Goal: Information Seeking & Learning: Check status

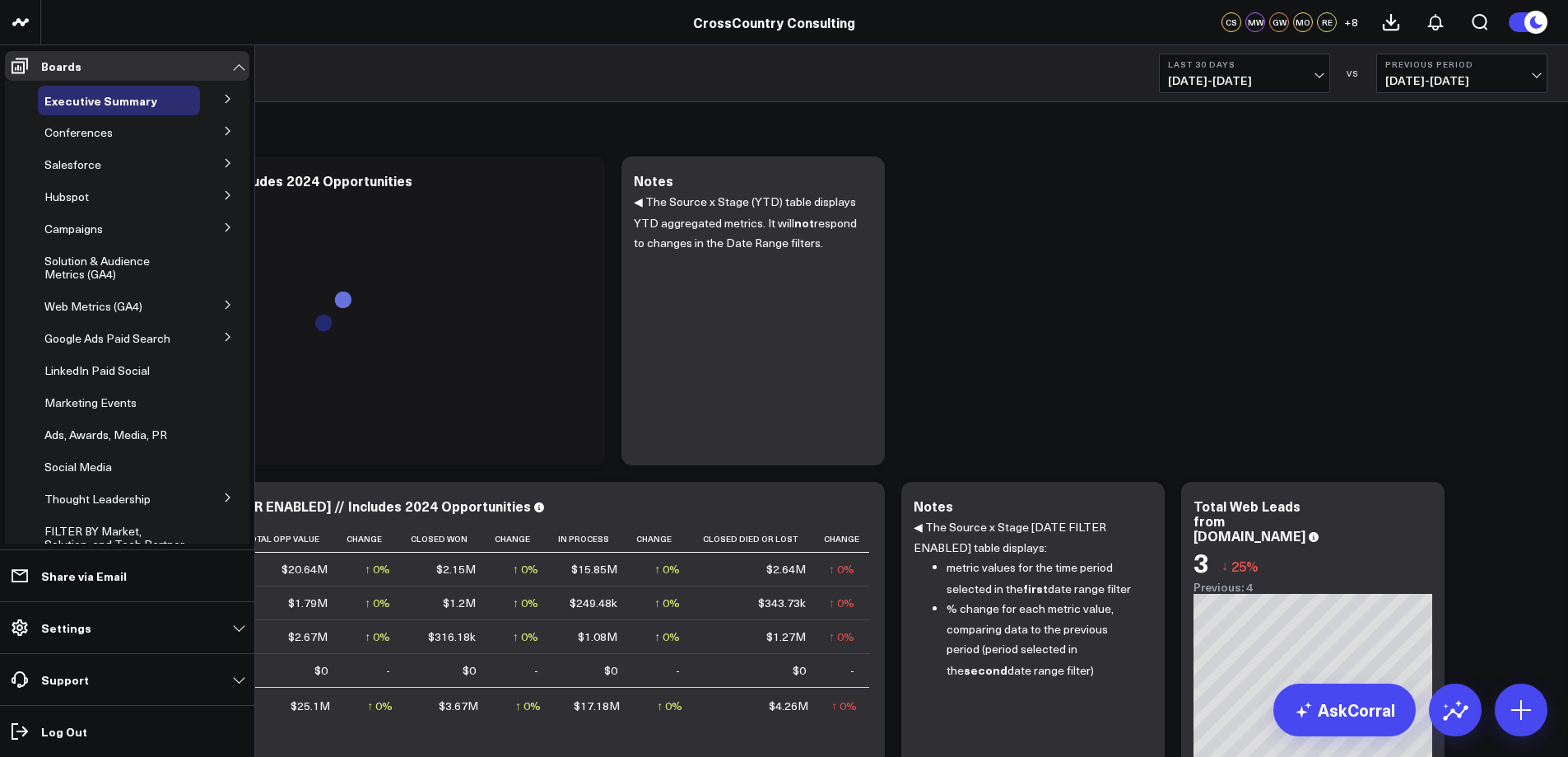
click at [223, 502] on icon at bounding box center [227, 497] width 10 height 10
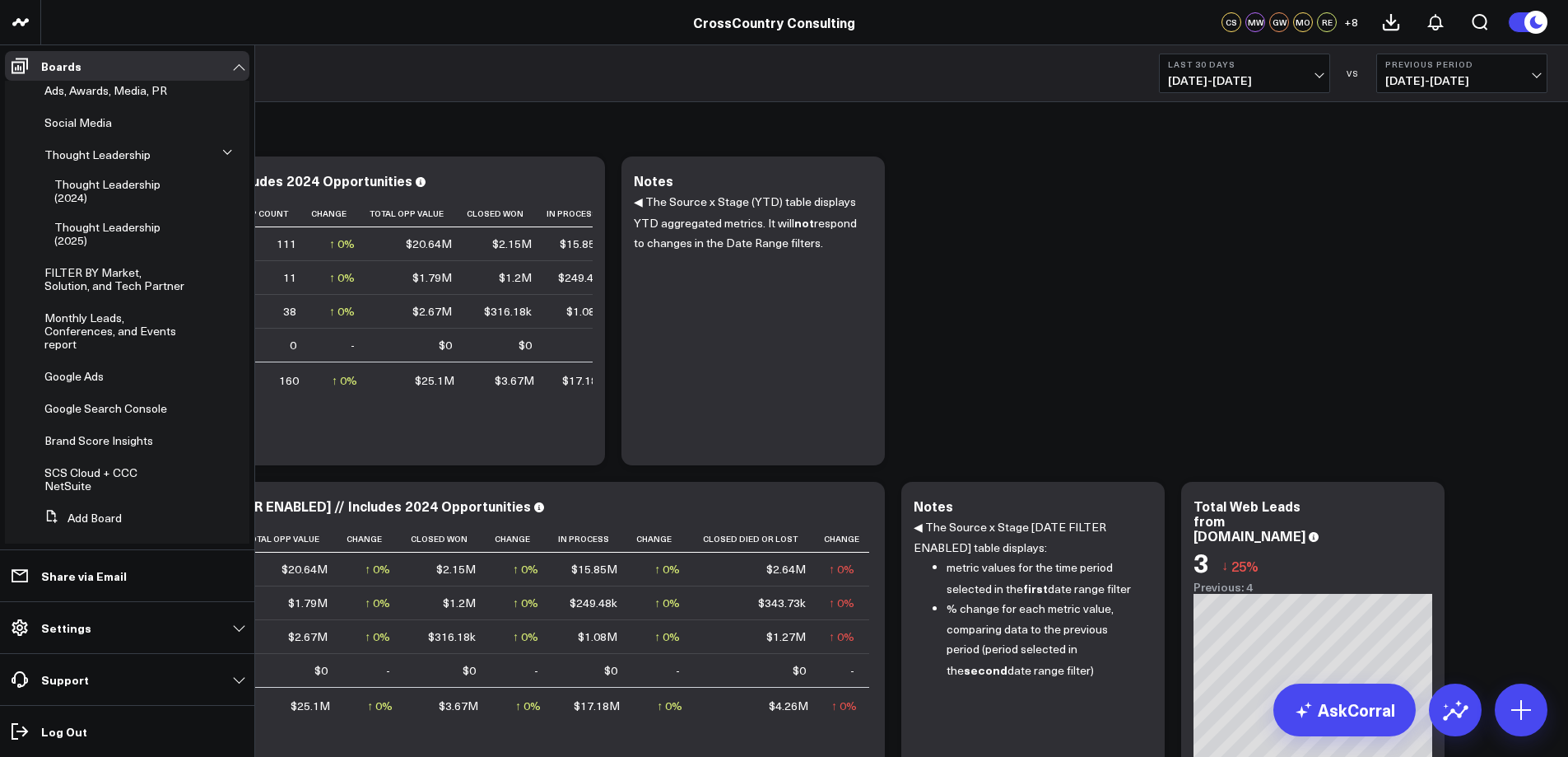
scroll to position [352, 0]
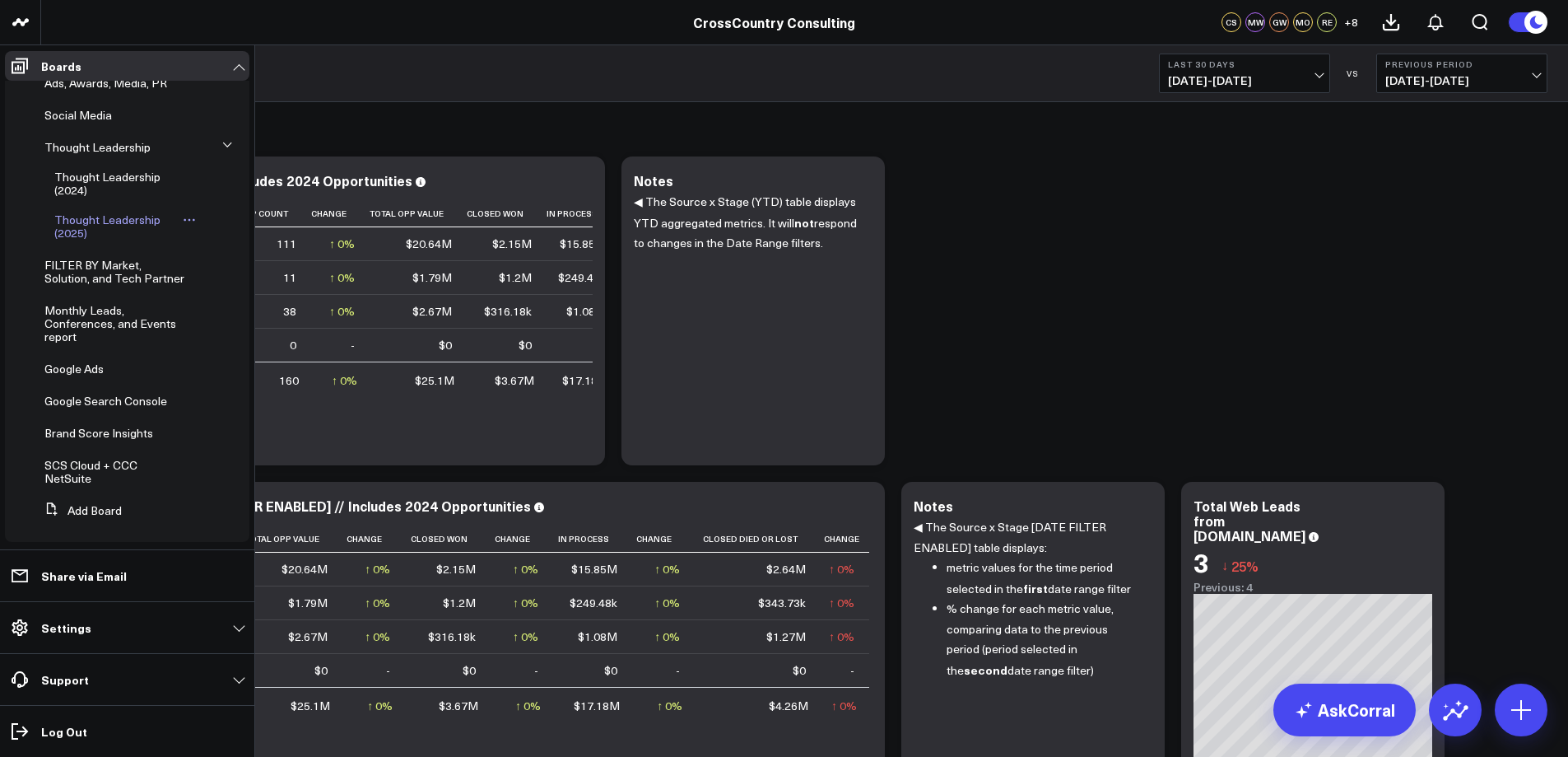
click at [76, 234] on span "Thought Leadership (2025)" at bounding box center [107, 226] width 106 height 29
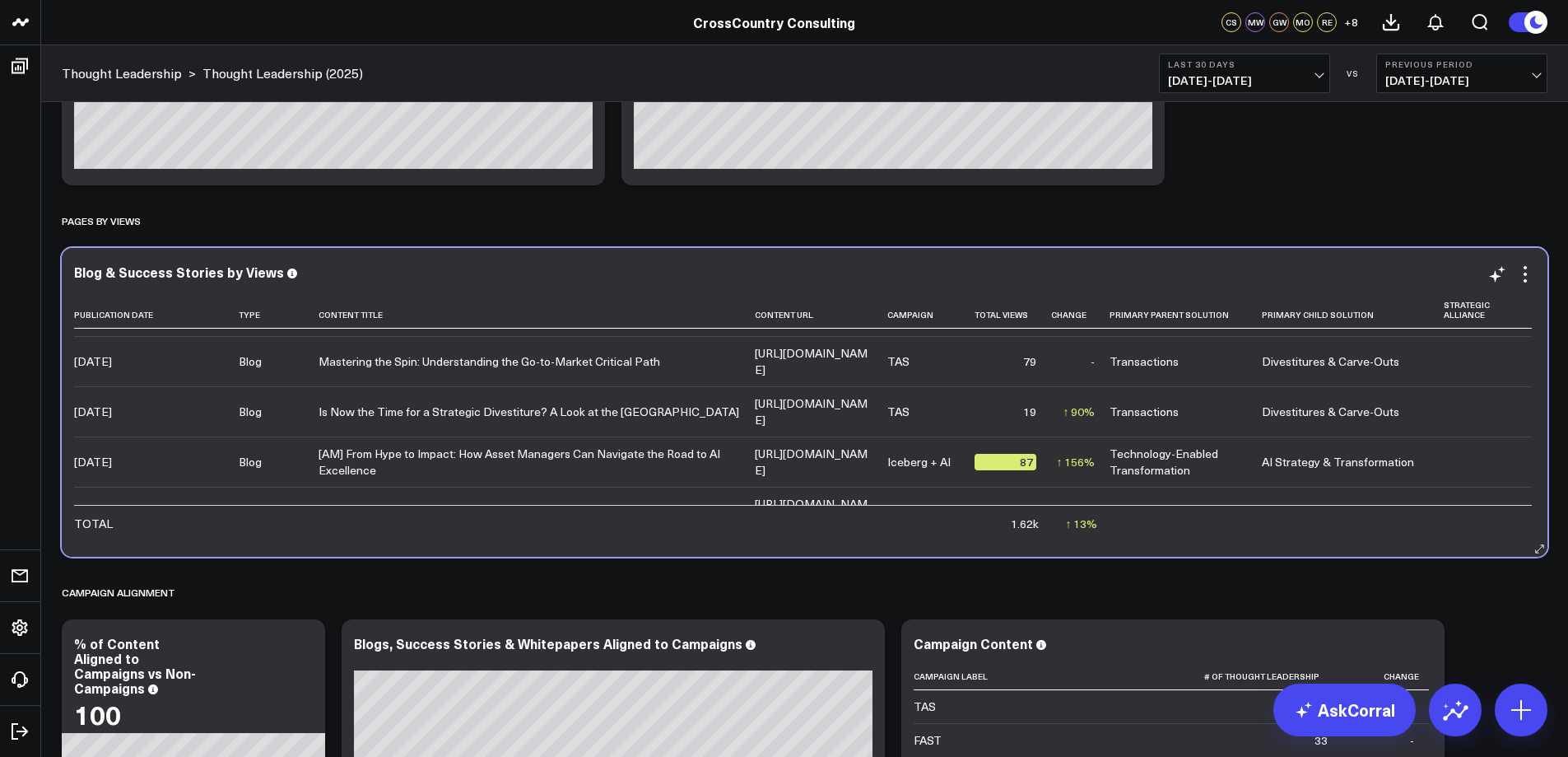
scroll to position [431, 0]
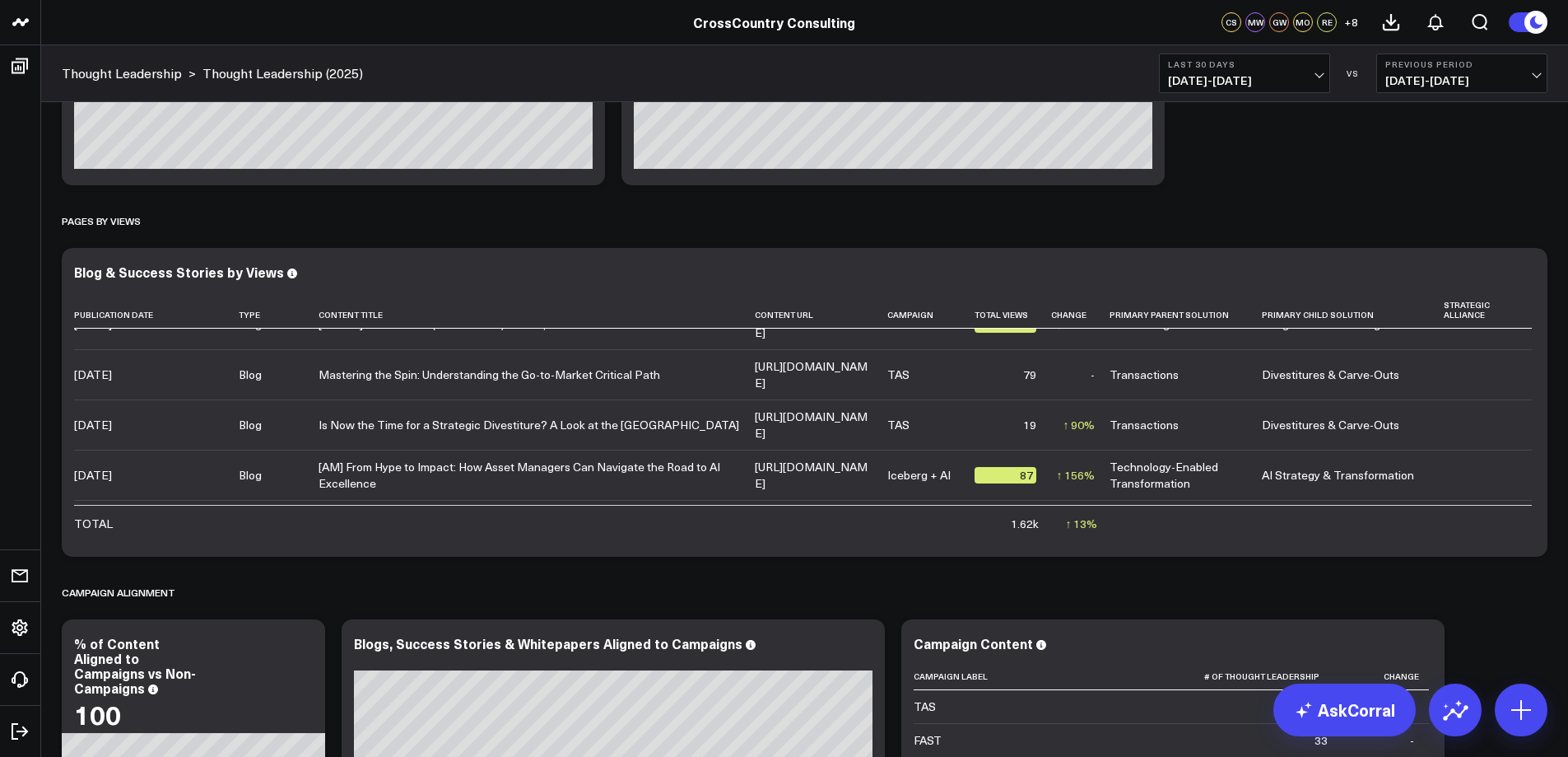
click at [1534, 77] on span "[DATE] - [DATE]" at bounding box center [1461, 80] width 153 height 13
click at [1399, 204] on link "No Comparison" at bounding box center [1462, 205] width 169 height 31
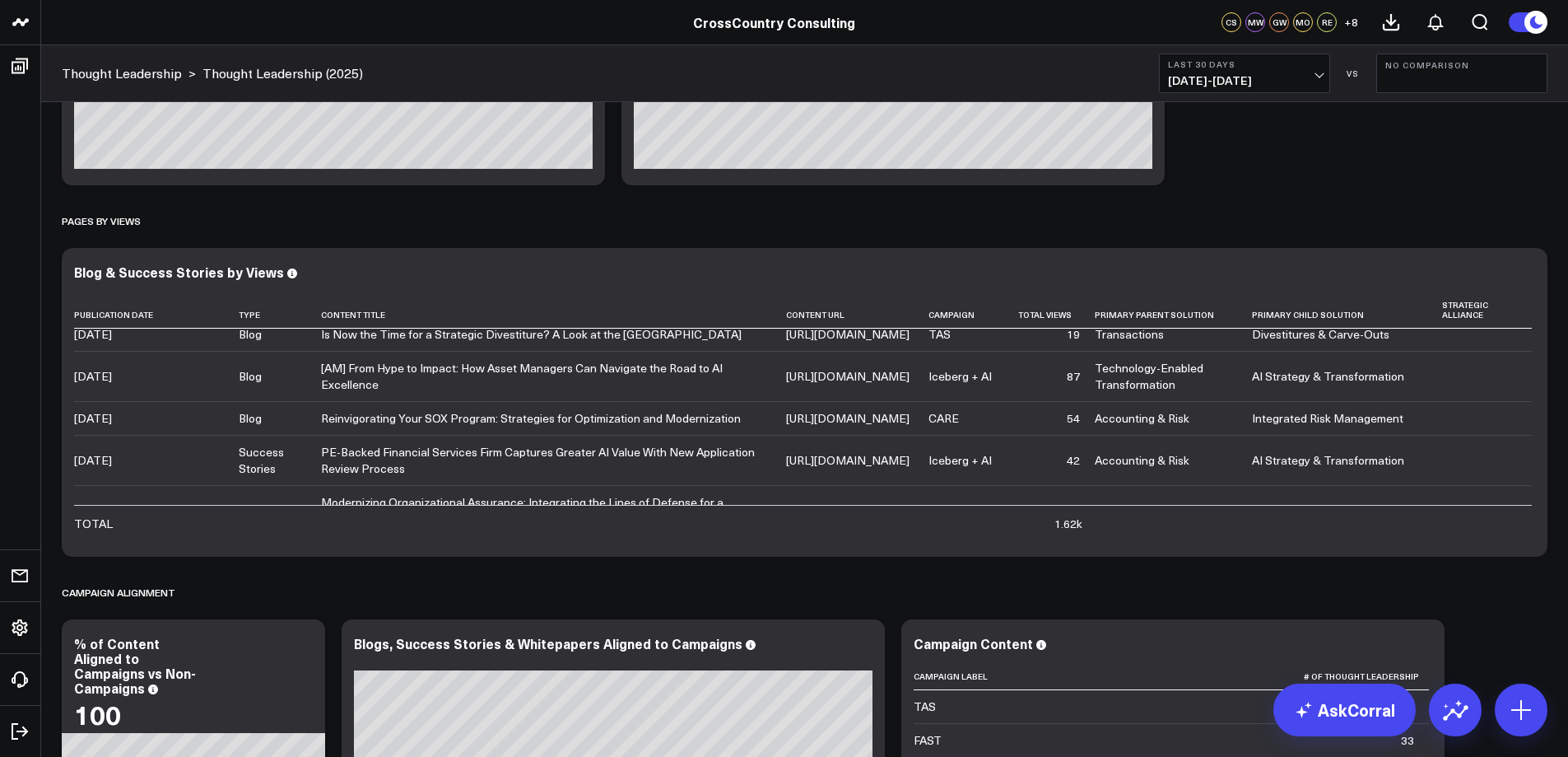
click at [1285, 77] on span "[DATE] - [DATE]" at bounding box center [1244, 80] width 153 height 13
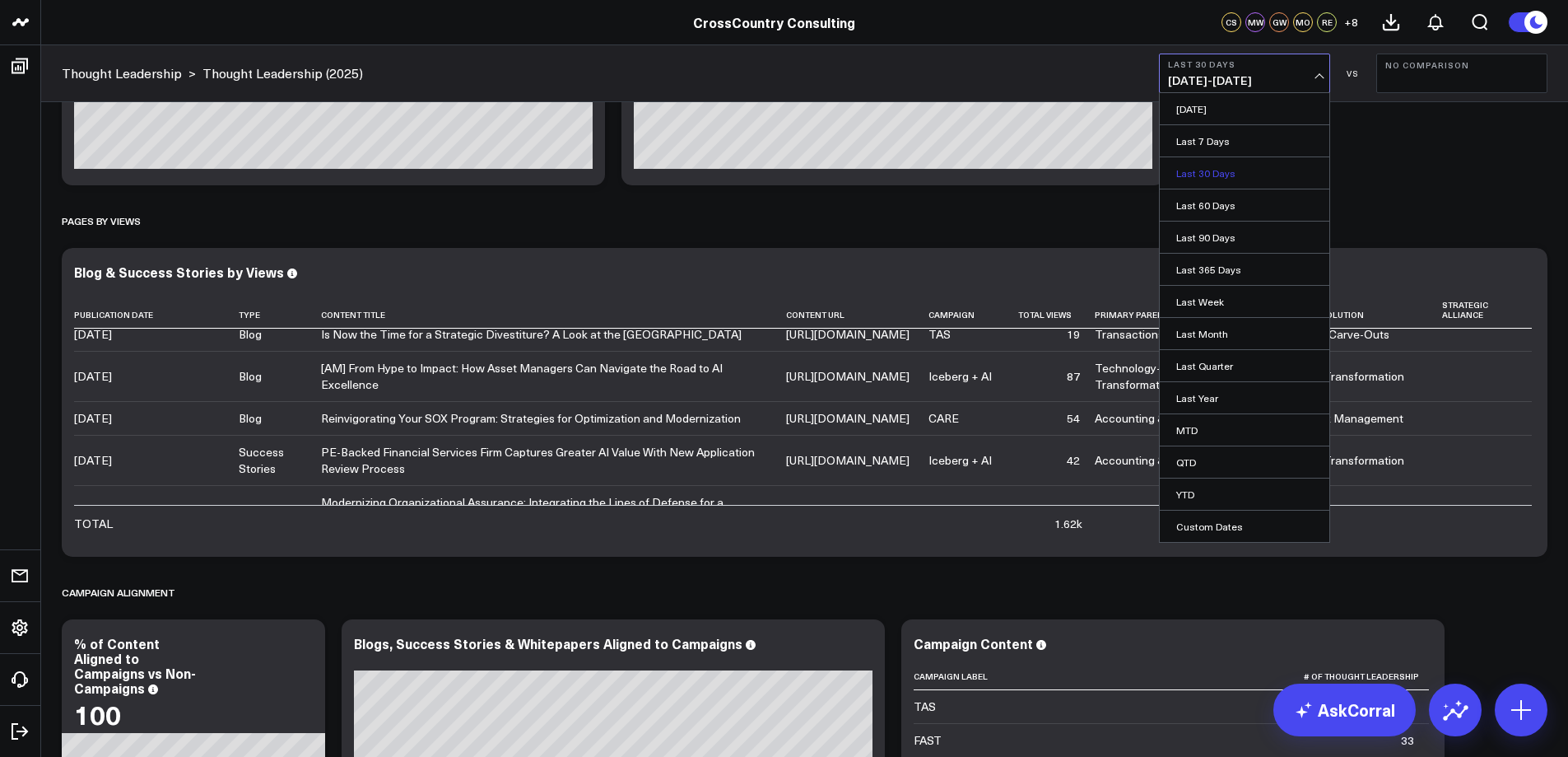
click at [1236, 181] on link "Last 30 Days" at bounding box center [1245, 173] width 169 height 31
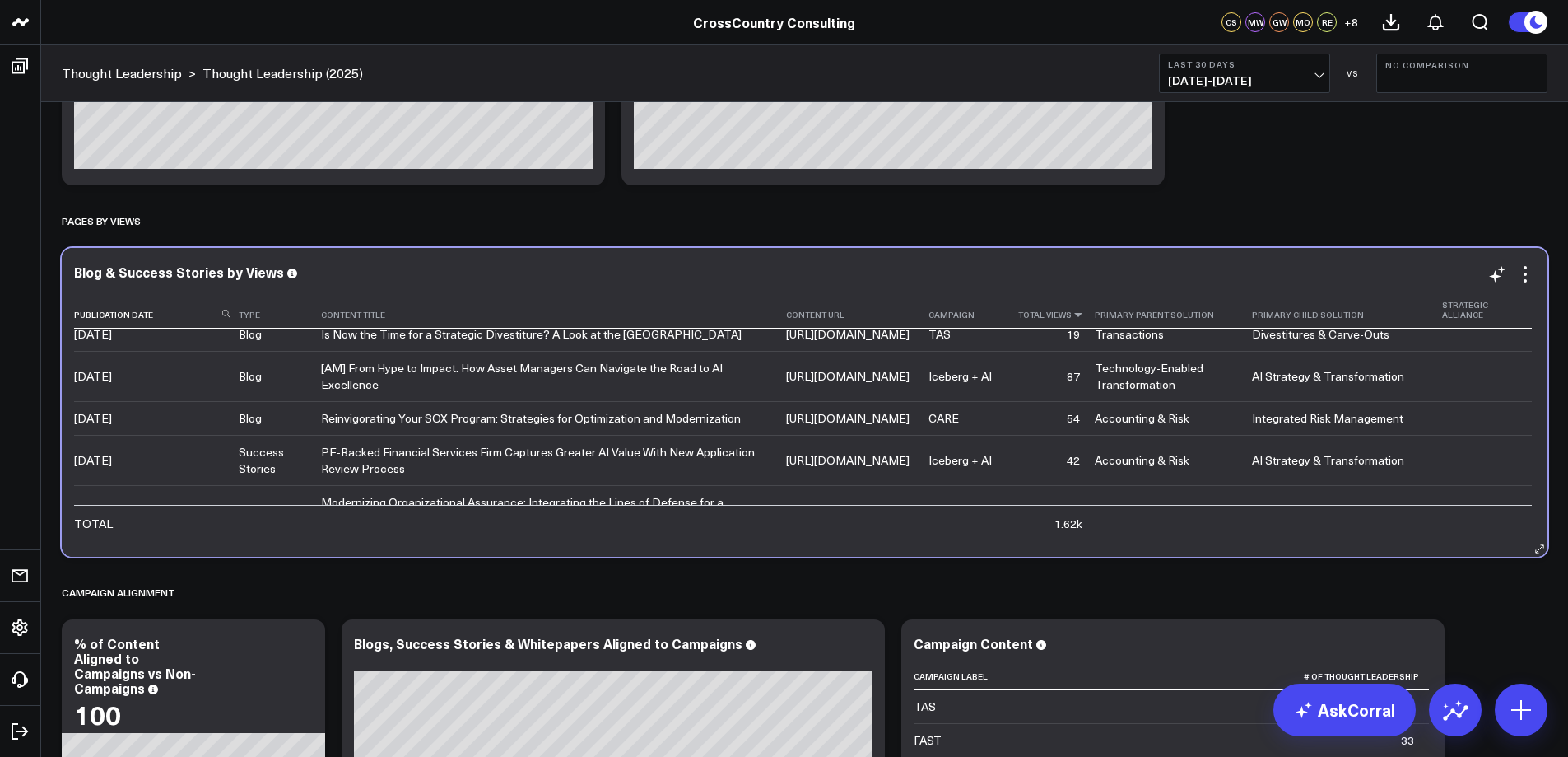
click at [1085, 316] on icon at bounding box center [1078, 314] width 13 height 10
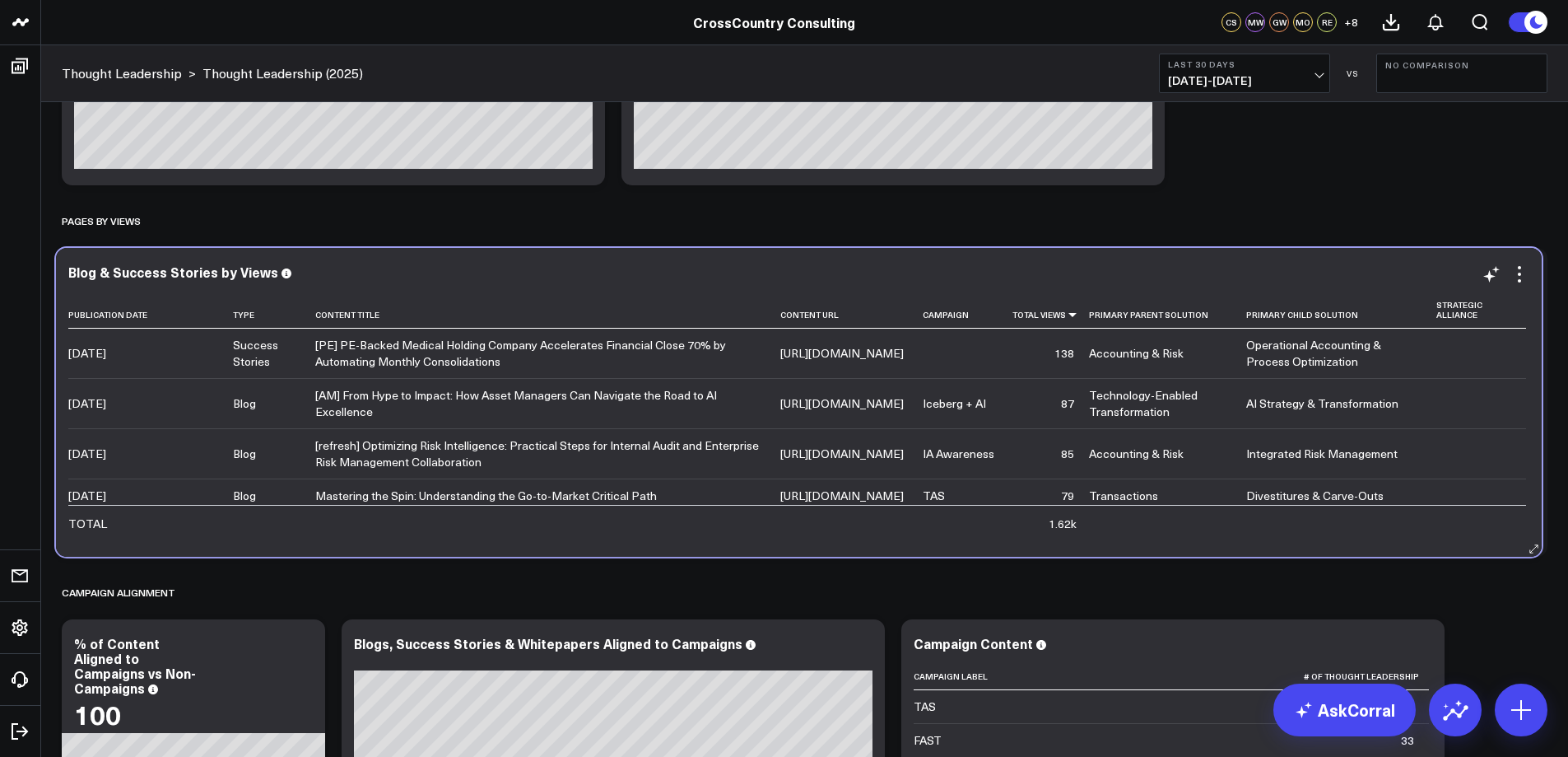
click at [780, 378] on td "[URL][DOMAIN_NAME]" at bounding box center [851, 354] width 143 height 50
click at [786, 360] on link "[URL][DOMAIN_NAME]" at bounding box center [848, 353] width 123 height 16
